Goal: Task Accomplishment & Management: Use online tool/utility

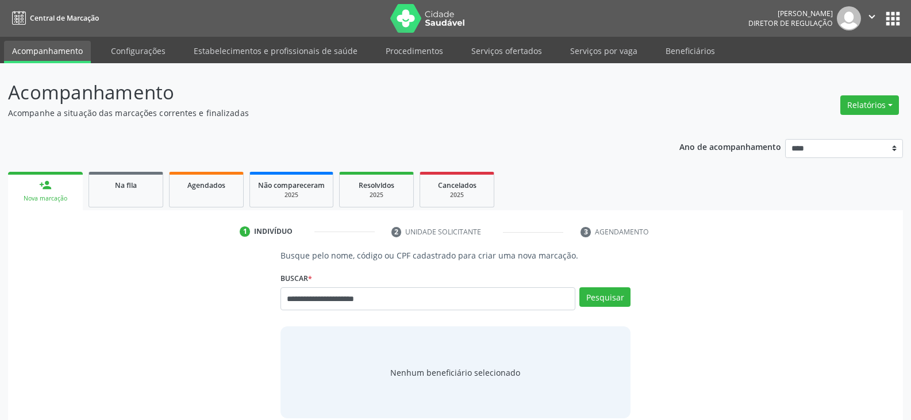
type input "**********"
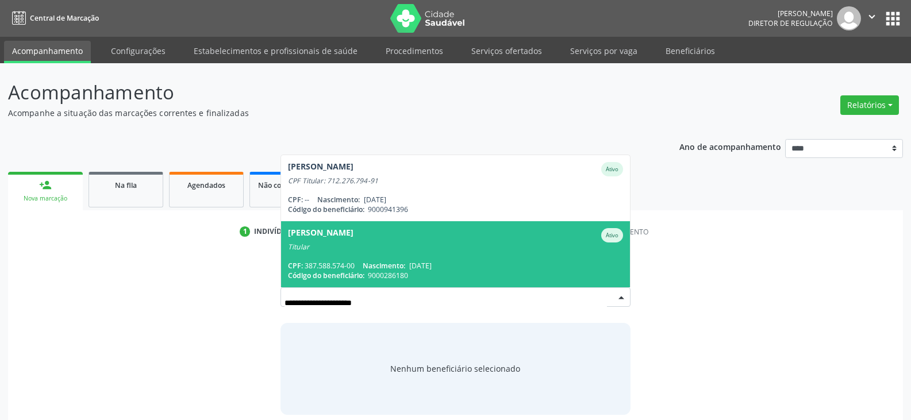
click at [468, 249] on div "Titular" at bounding box center [455, 247] width 335 height 9
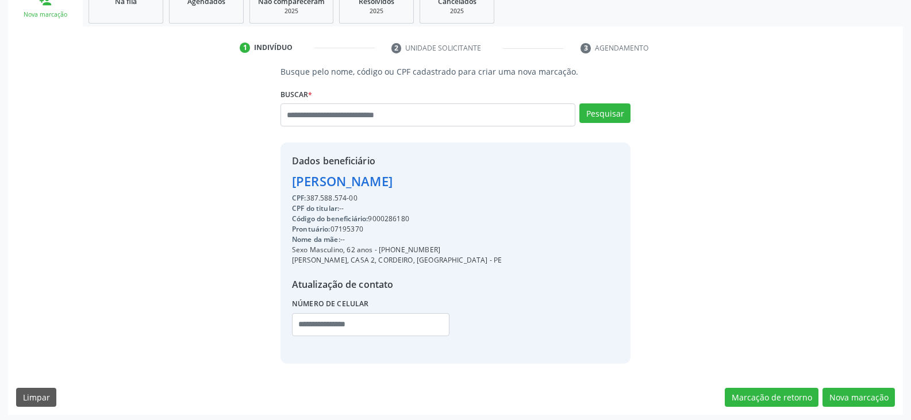
scroll to position [187, 0]
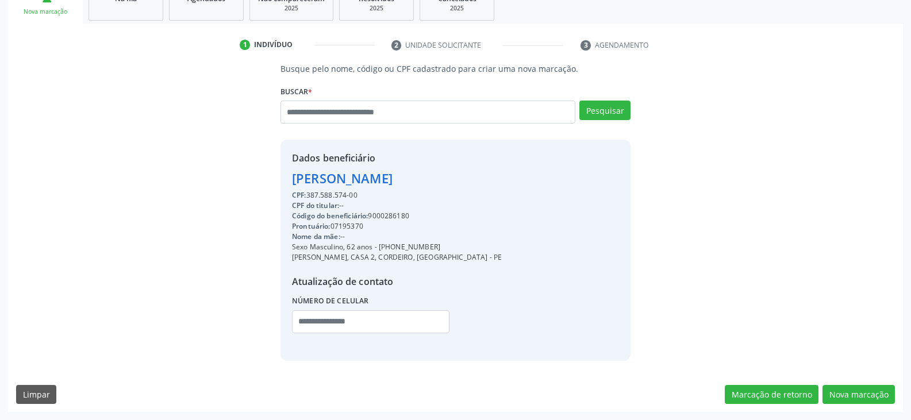
drag, startPoint x: 309, startPoint y: 195, endPoint x: 379, endPoint y: 195, distance: 70.7
click at [379, 195] on div "CPF: 387.588.574-00" at bounding box center [397, 195] width 210 height 10
copy div "387.588.574-00"
click at [398, 105] on input "text" at bounding box center [428, 112] width 295 height 23
type input "**********"
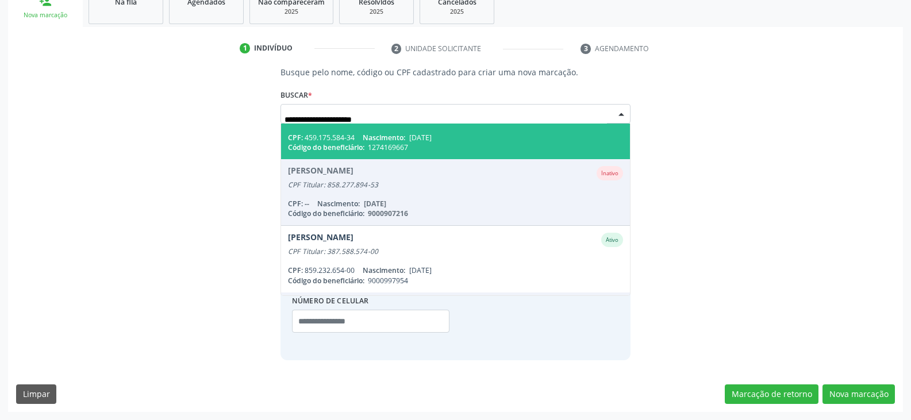
scroll to position [57, 0]
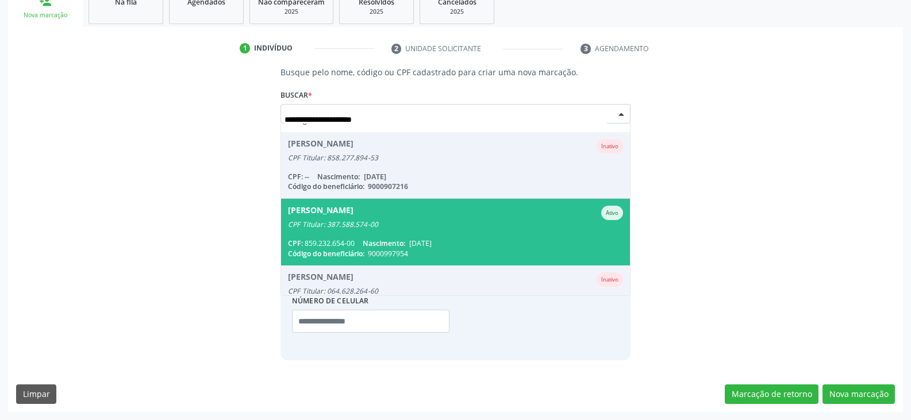
click at [480, 230] on span "[PERSON_NAME] Ativo CPF Titular: 387.588.574-00 CPF: 859.232.654-00 Nascimento:…" at bounding box center [455, 232] width 349 height 66
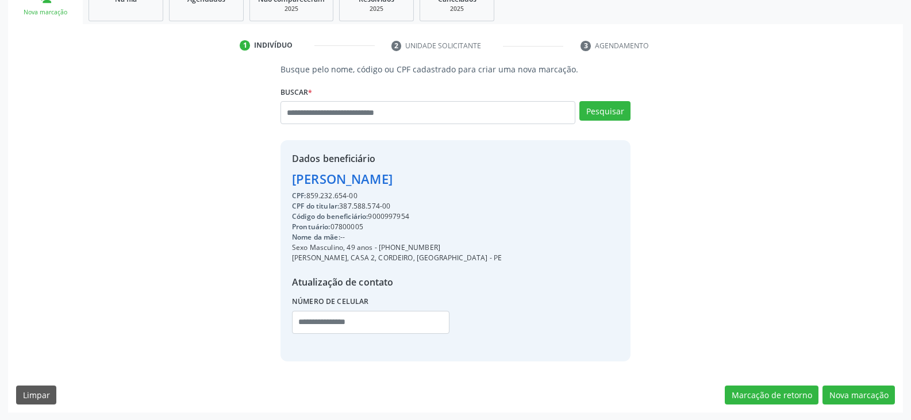
scroll to position [187, 0]
drag, startPoint x: 363, startPoint y: 193, endPoint x: 309, endPoint y: 197, distance: 53.6
click at [309, 197] on div "CPF: 859.232.654-00" at bounding box center [397, 195] width 210 height 10
copy div "859.232.654-00"
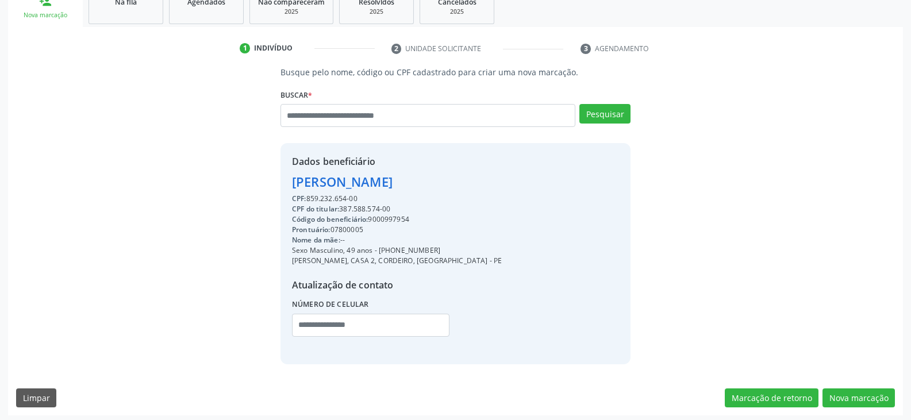
scroll to position [0, 0]
